Goal: Information Seeking & Learning: Learn about a topic

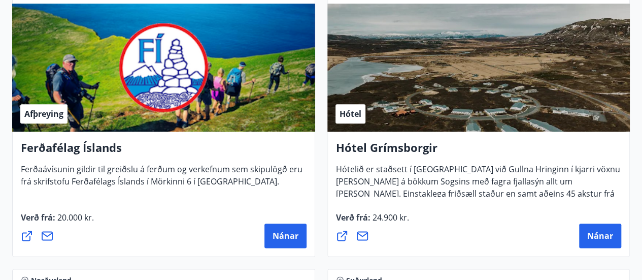
scroll to position [508, 0]
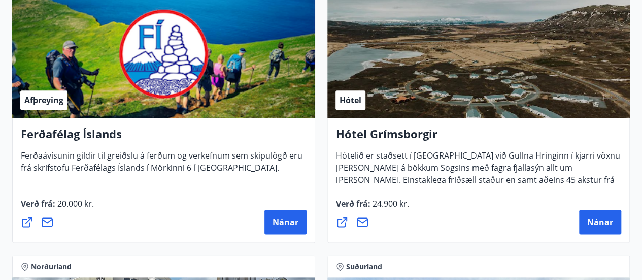
drag, startPoint x: 279, startPoint y: 219, endPoint x: 220, endPoint y: 221, distance: 58.9
click at [220, 221] on div "Nánar" at bounding box center [164, 222] width 286 height 24
click at [274, 219] on span "Nánar" at bounding box center [286, 221] width 26 height 11
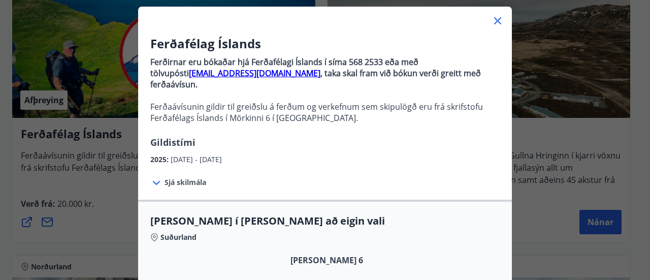
scroll to position [51, 0]
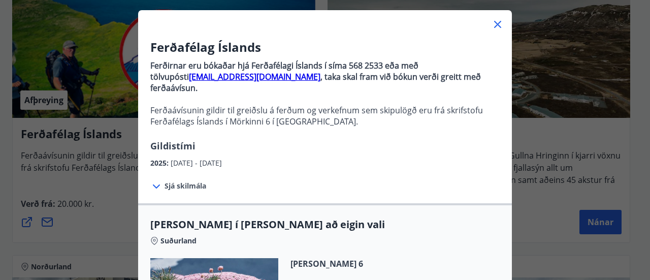
click at [154, 184] on icon at bounding box center [156, 186] width 7 height 4
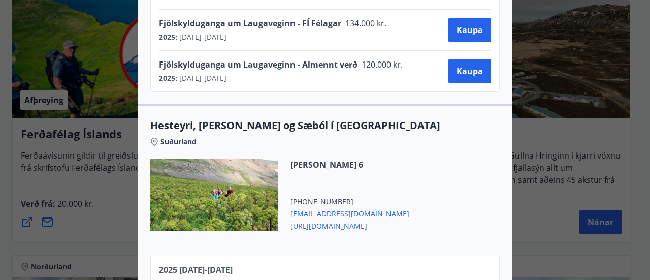
scroll to position [1412, 0]
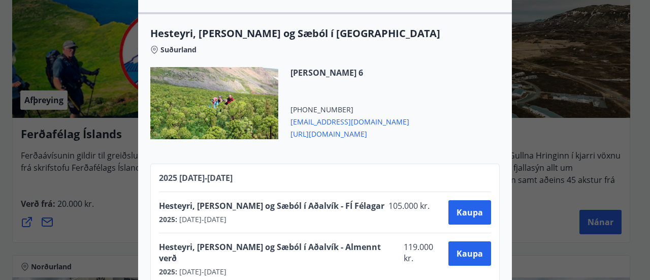
click at [596, 133] on div "Ferðafélag Íslands Ferðirnar eru bókaðar hjá Ferðafélagi Íslands í síma 568 253…" at bounding box center [325, 140] width 650 height 280
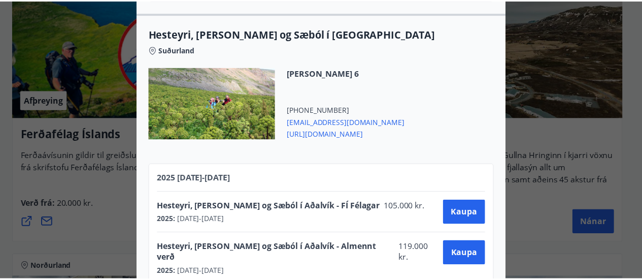
scroll to position [0, 0]
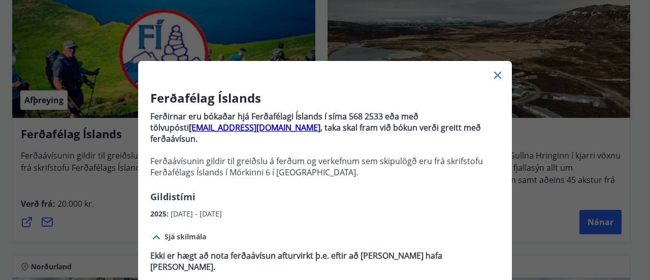
click at [497, 76] on icon at bounding box center [498, 76] width 2 height 2
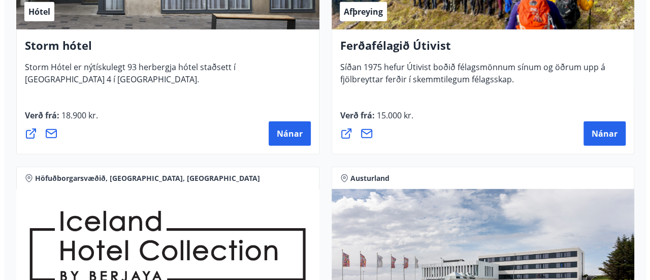
scroll to position [1472, 0]
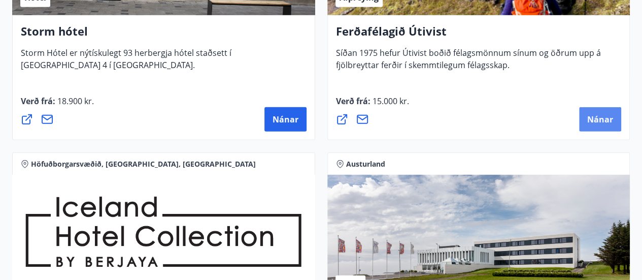
click at [607, 116] on span "Nánar" at bounding box center [600, 119] width 26 height 11
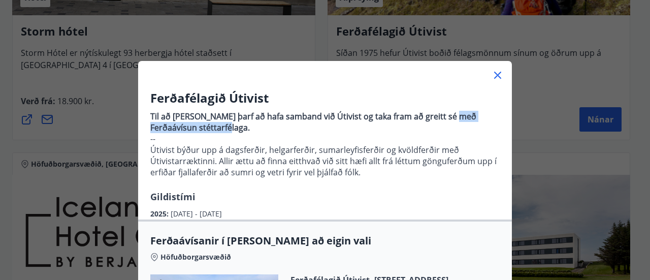
drag, startPoint x: 443, startPoint y: 115, endPoint x: 192, endPoint y: 125, distance: 251.5
click at [192, 125] on strong "Til að bóka ferð þarf að hafa samband við Útivist og taka fram að greitt sé með…" at bounding box center [313, 122] width 326 height 22
copy strong "Ferðaávísun stéttarfélaga"
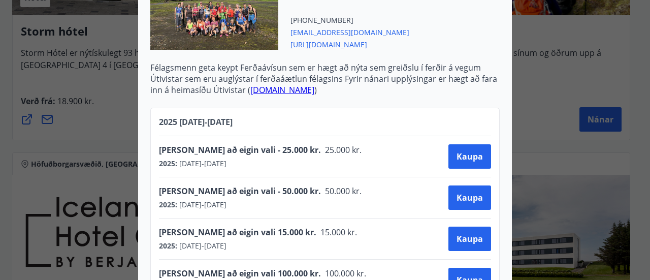
scroll to position [336, 0]
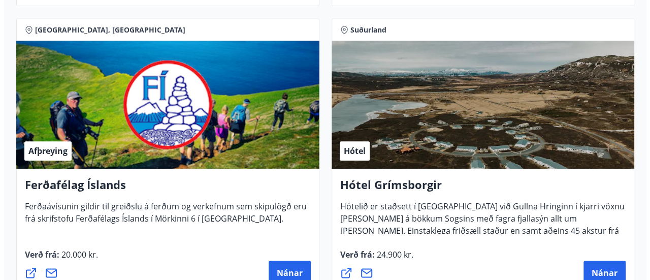
scroll to position [508, 0]
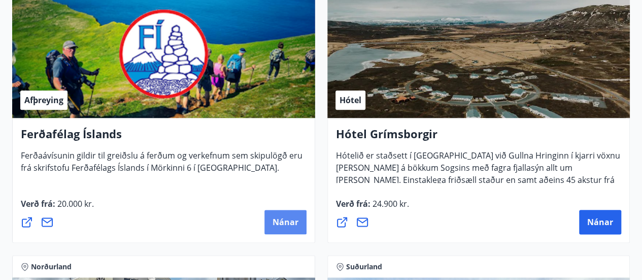
click at [279, 221] on span "Nánar" at bounding box center [286, 221] width 26 height 11
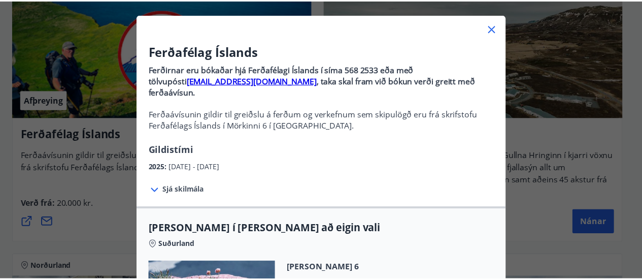
scroll to position [4, 0]
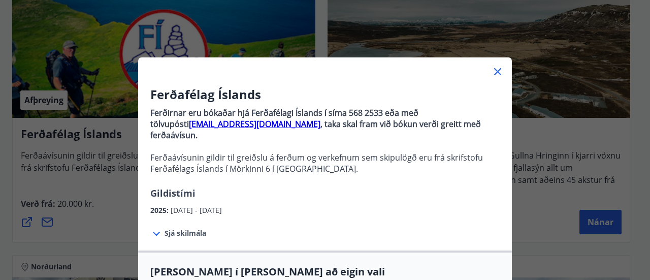
click at [494, 70] on icon at bounding box center [497, 71] width 7 height 7
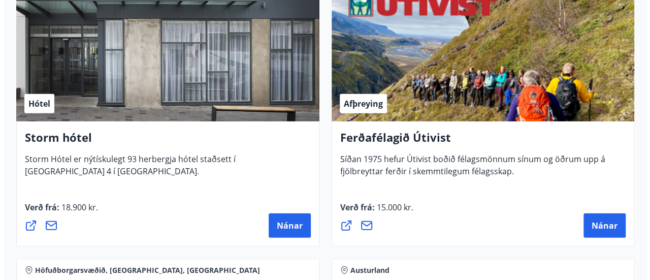
scroll to position [1371, 0]
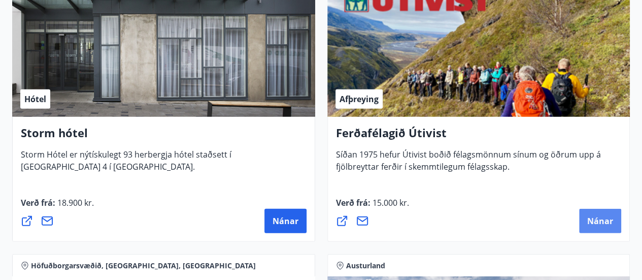
click at [603, 221] on span "Nánar" at bounding box center [600, 220] width 26 height 11
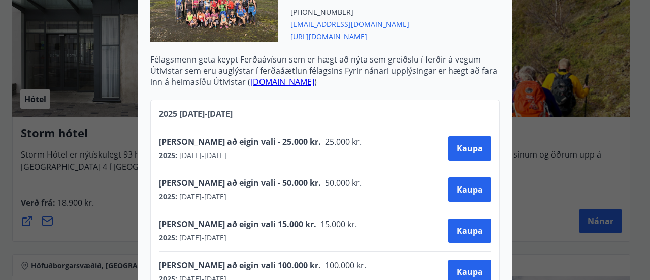
scroll to position [336, 0]
